Goal: Navigation & Orientation: Find specific page/section

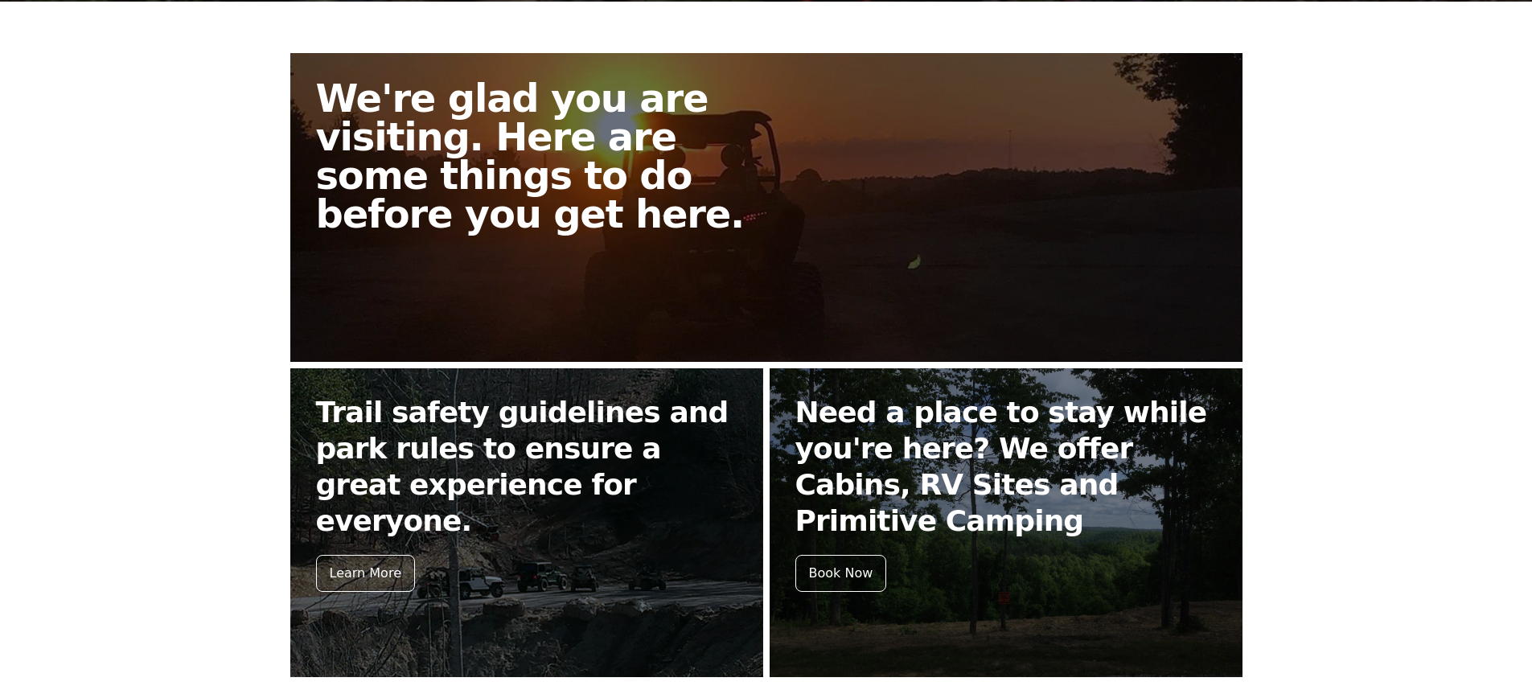
scroll to position [207, 0]
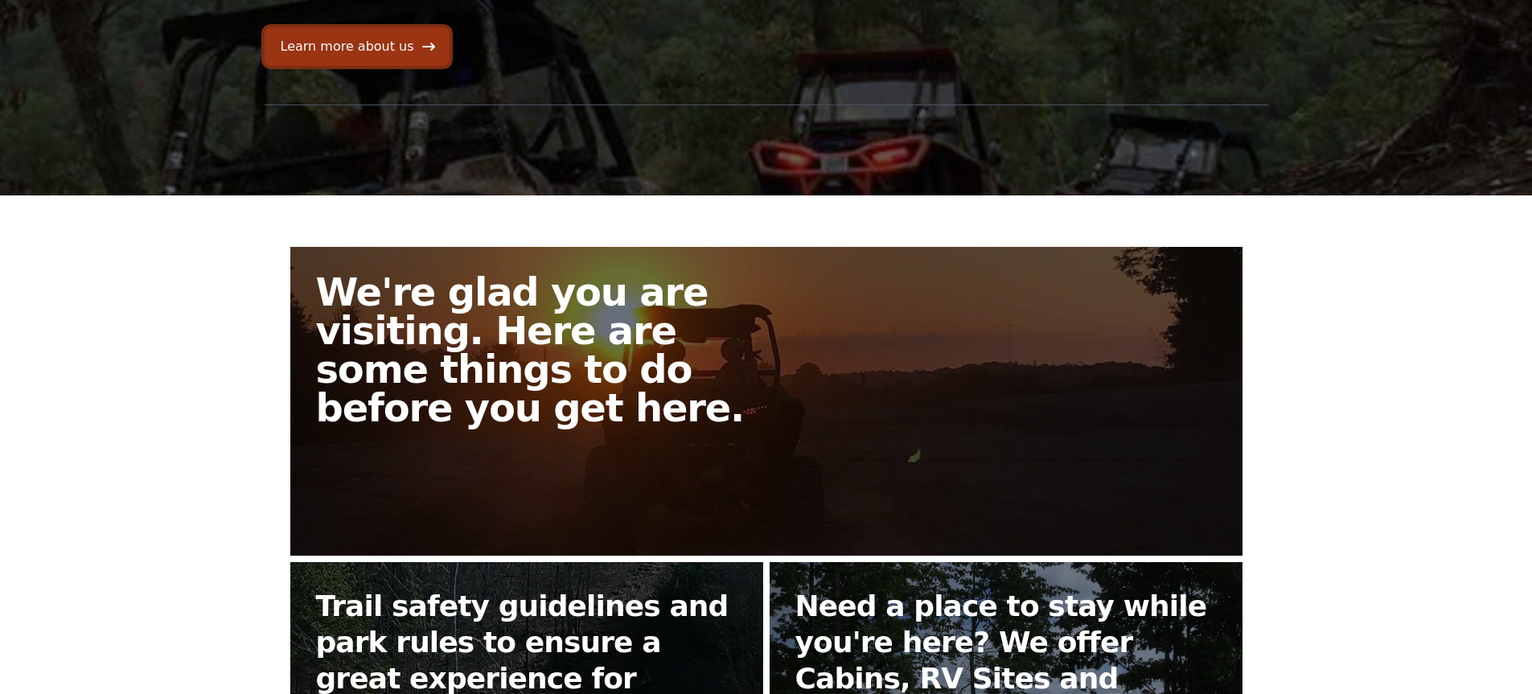
click at [365, 48] on link "Learn more about us" at bounding box center [356, 46] width 185 height 39
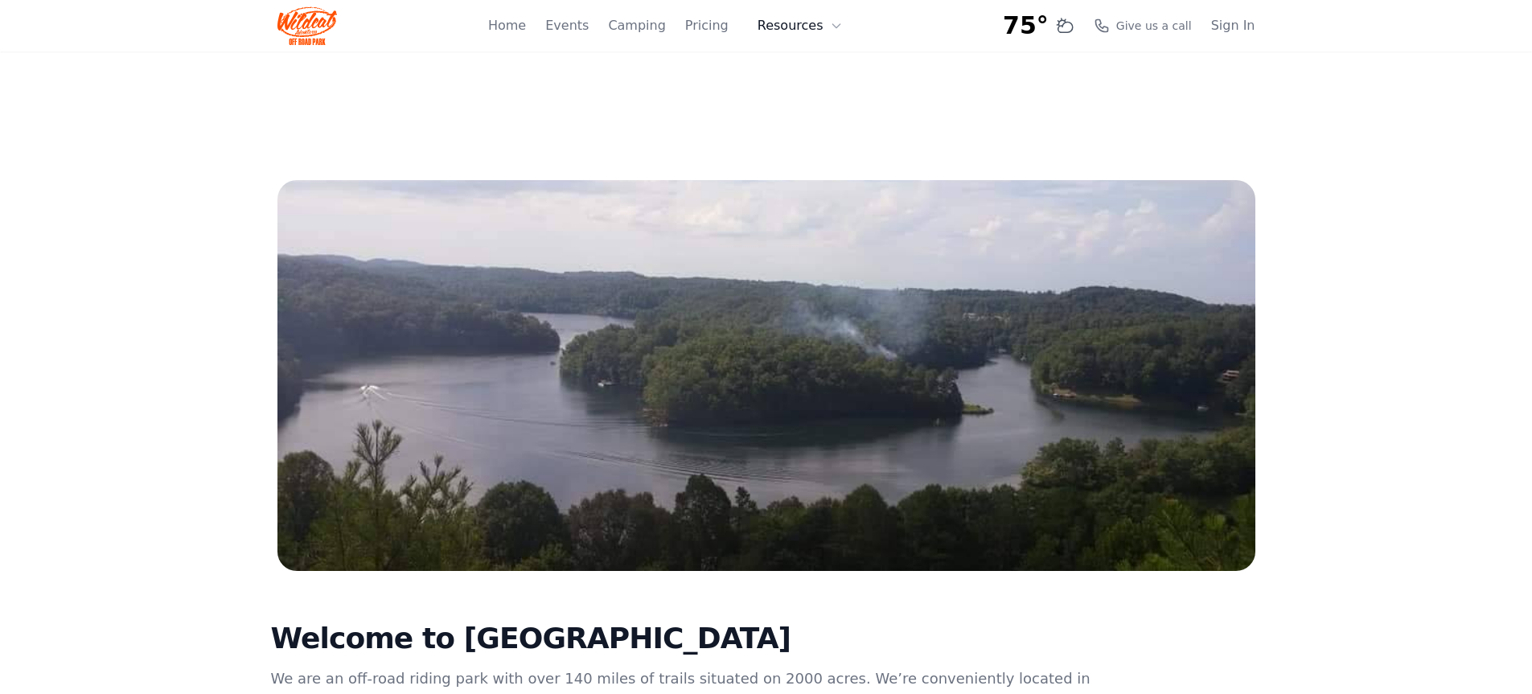
click at [823, 26] on button "Resources" at bounding box center [800, 26] width 105 height 32
click at [574, 26] on link "Events" at bounding box center [566, 25] width 43 height 19
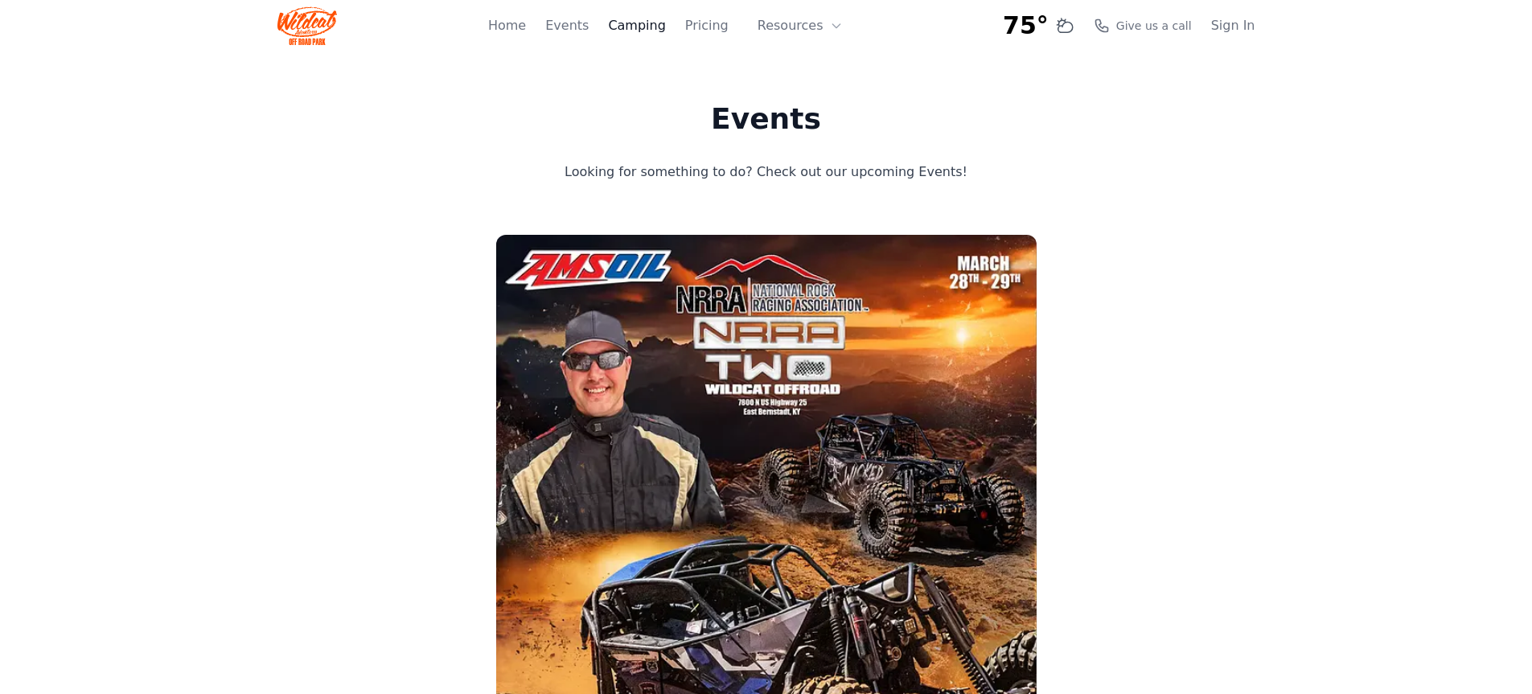
click at [658, 25] on link "Camping" at bounding box center [636, 25] width 57 height 19
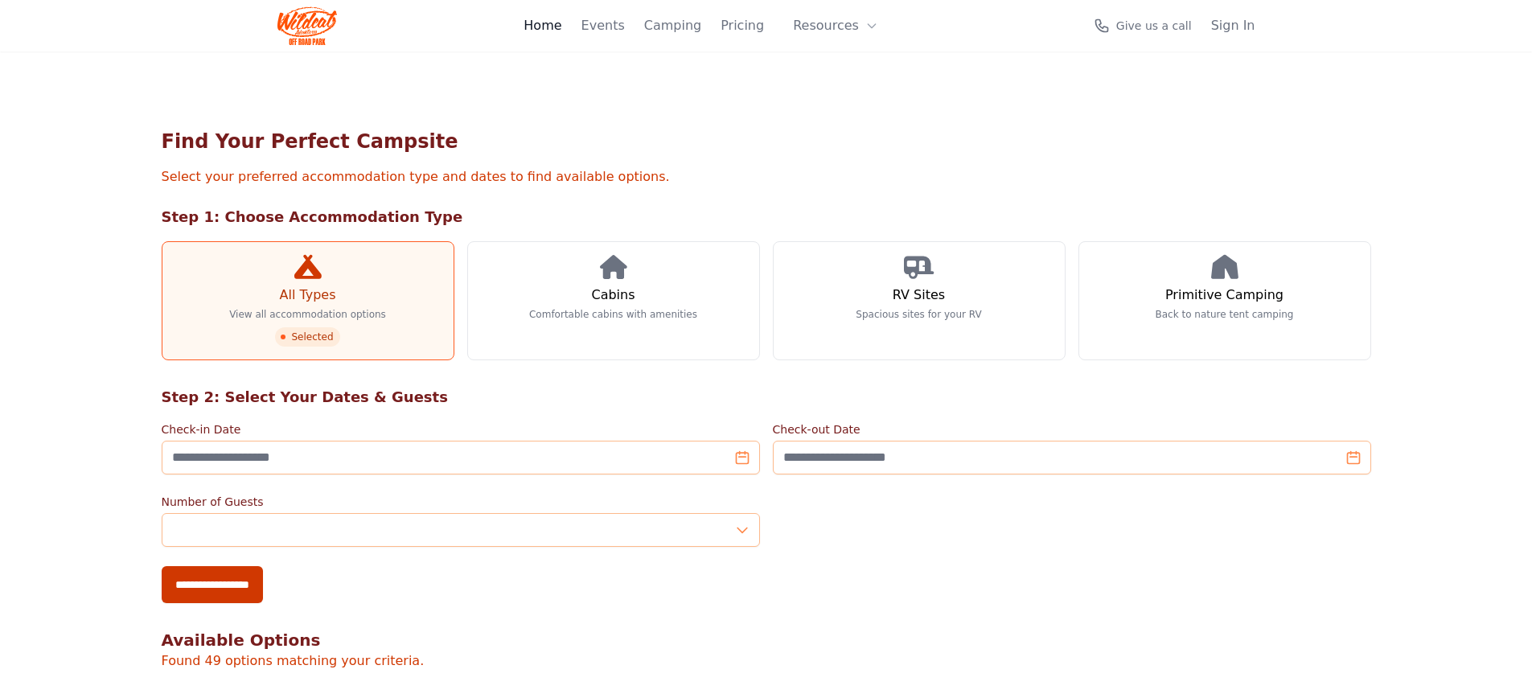
click at [561, 27] on link "Home" at bounding box center [542, 25] width 38 height 19
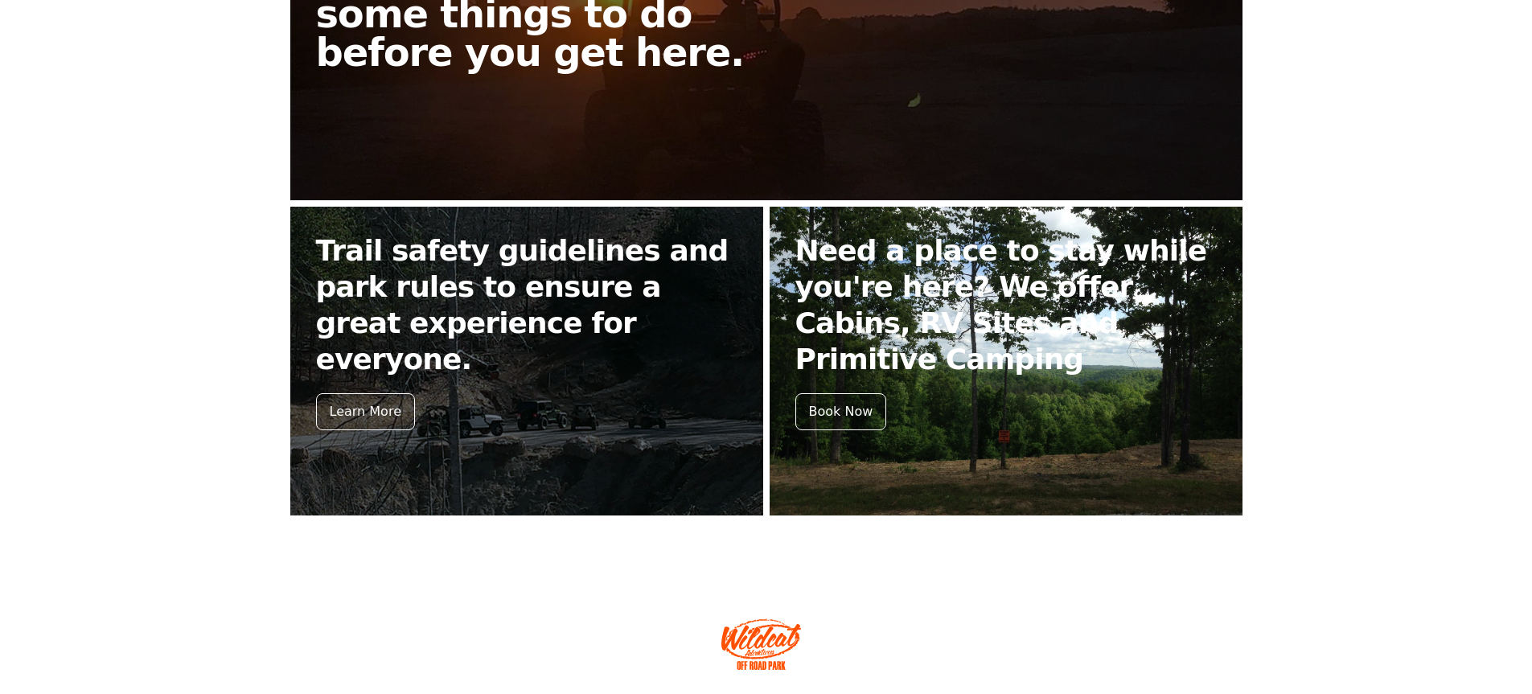
scroll to position [593, 0]
